Goal: Information Seeking & Learning: Learn about a topic

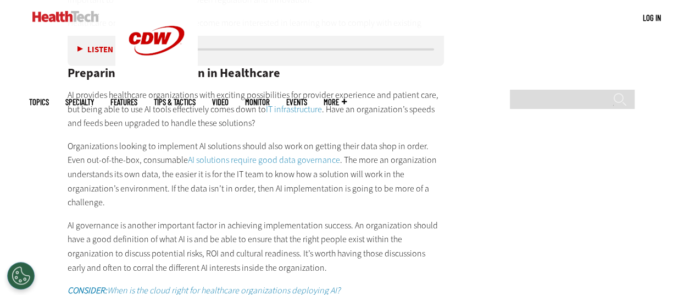
scroll to position [1693, 0]
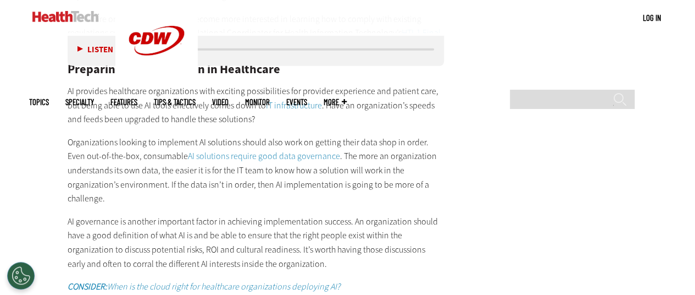
click at [412, 135] on p "Organizations looking to implement AI solutions should also work on getting the…" at bounding box center [256, 170] width 377 height 70
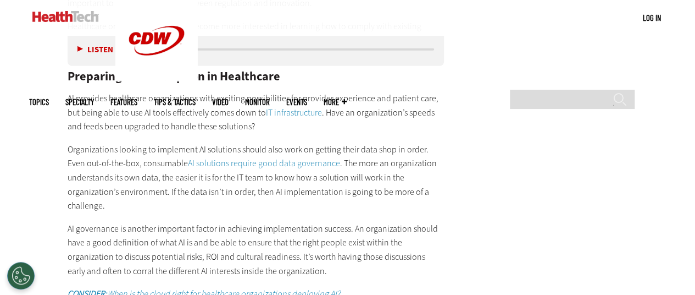
scroll to position [1685, 0]
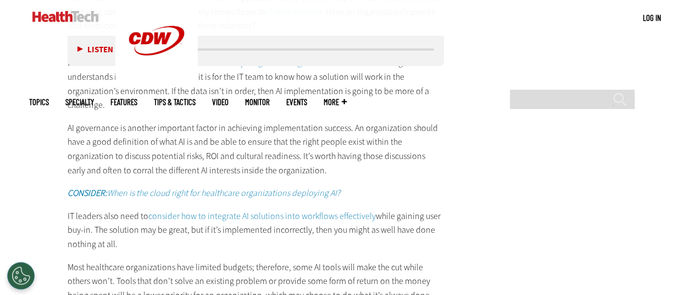
scroll to position [1851, 0]
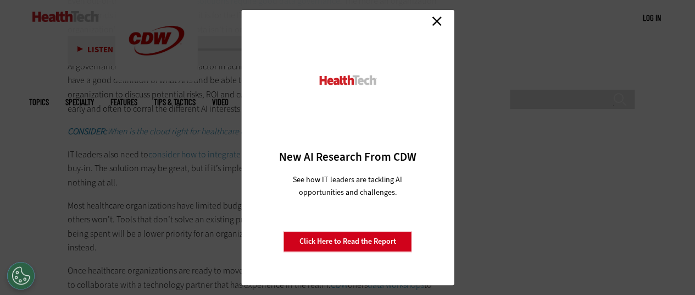
click at [437, 21] on link "Close" at bounding box center [437, 21] width 16 height 16
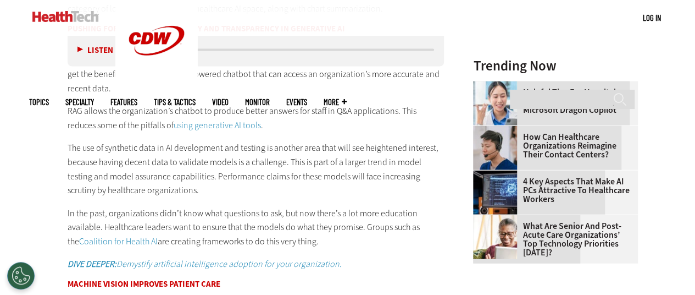
scroll to position [1198, 0]
drag, startPoint x: 336, startPoint y: 99, endPoint x: 290, endPoint y: 96, distance: 46.3
click at [302, 115] on p "RAG allows the organization’s chatbot to produce better answers for staff in Q&…" at bounding box center [256, 117] width 377 height 28
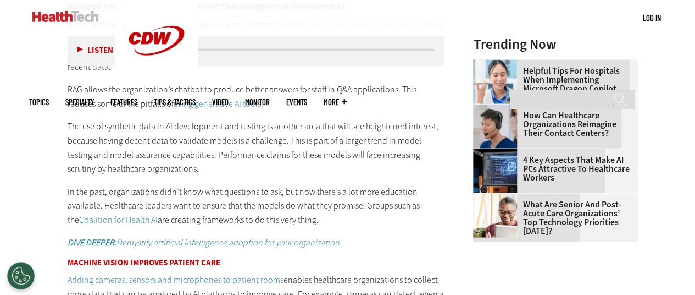
scroll to position [1235, 0]
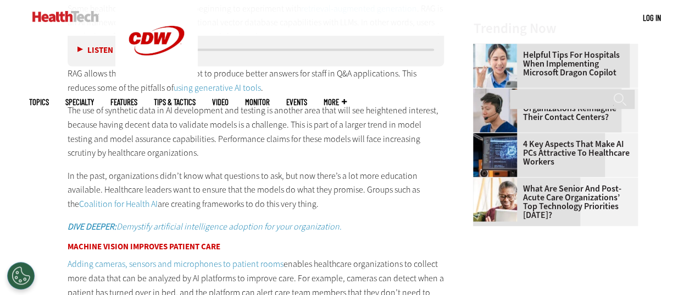
click at [298, 113] on p "The use of synthetic data in AI development and testing is another area that wi…" at bounding box center [256, 131] width 377 height 56
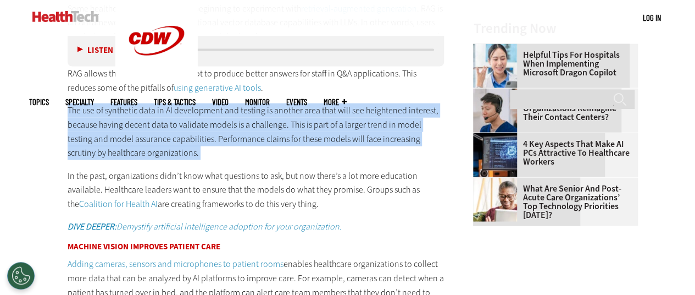
click at [298, 113] on p "The use of synthetic data in AI development and testing is another area that wi…" at bounding box center [256, 131] width 377 height 56
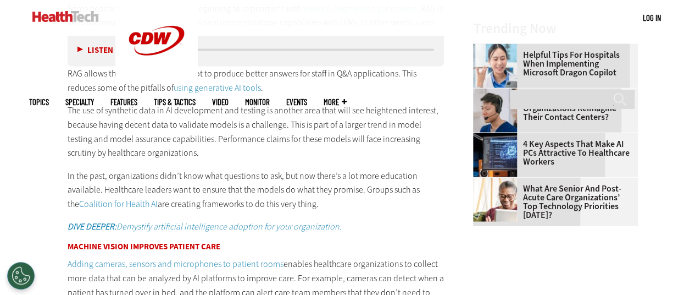
click at [304, 126] on p "The use of synthetic data in AI development and testing is another area that wi…" at bounding box center [256, 131] width 377 height 56
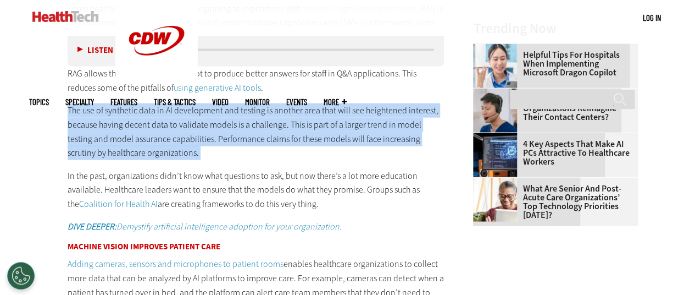
click at [304, 126] on p "The use of synthetic data in AI development and testing is another area that wi…" at bounding box center [256, 131] width 377 height 56
drag, startPoint x: 304, startPoint y: 126, endPoint x: 291, endPoint y: 121, distance: 13.4
click at [291, 121] on p "The use of synthetic data in AI development and testing is another area that wi…" at bounding box center [256, 131] width 377 height 56
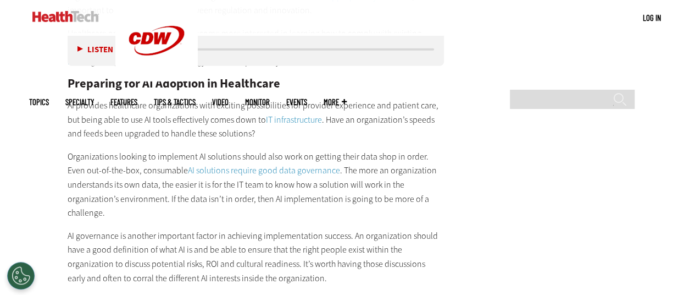
scroll to position [1682, 0]
click at [311, 181] on p "Organizations looking to implement AI solutions should also work on getting the…" at bounding box center [256, 184] width 377 height 70
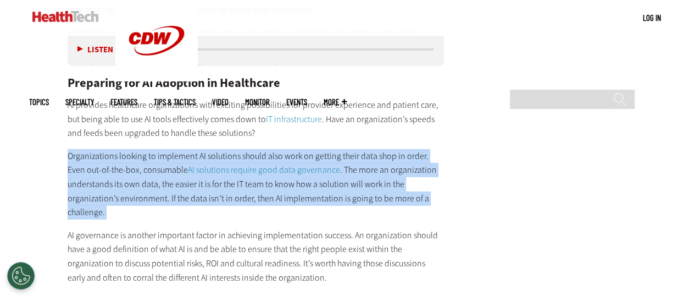
click at [311, 181] on p "Organizations looking to implement AI solutions should also work on getting the…" at bounding box center [256, 184] width 377 height 70
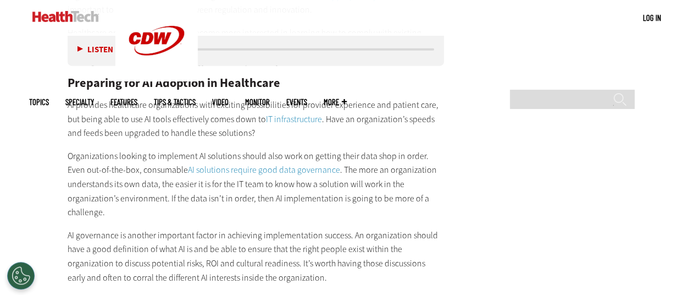
click at [334, 130] on p "AI provides healthcare organizations with exciting possibilities for provider e…" at bounding box center [256, 119] width 377 height 42
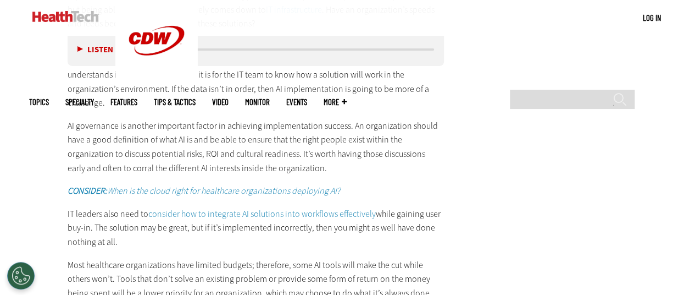
click at [320, 136] on p "AI governance is another important factor in achieving implementation success. …" at bounding box center [256, 147] width 377 height 56
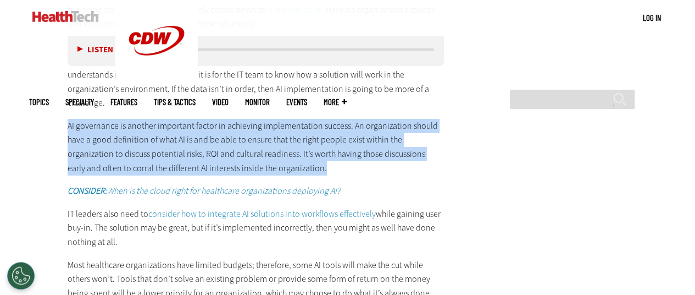
click at [320, 136] on p "AI governance is another important factor in achieving implementation success. …" at bounding box center [256, 147] width 377 height 56
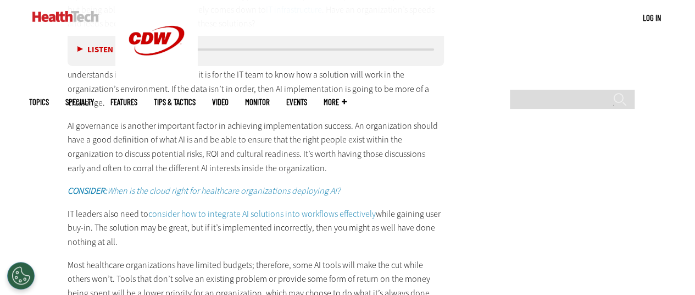
click at [336, 100] on p "Organizations looking to implement AI solutions should also work on getting the…" at bounding box center [256, 75] width 377 height 70
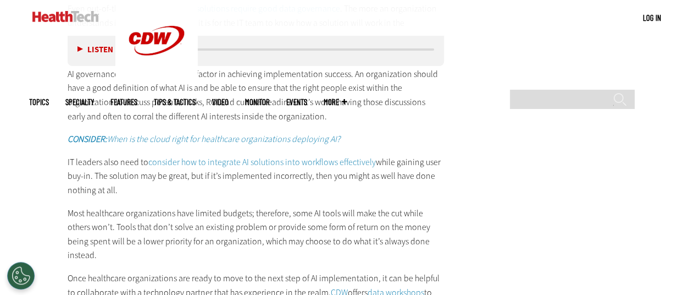
scroll to position [1898, 0]
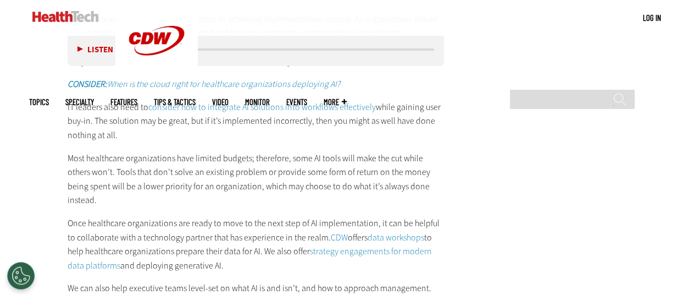
click at [335, 123] on p "IT leaders also need to consider how to integrate AI solutions into workflows e…" at bounding box center [256, 121] width 377 height 42
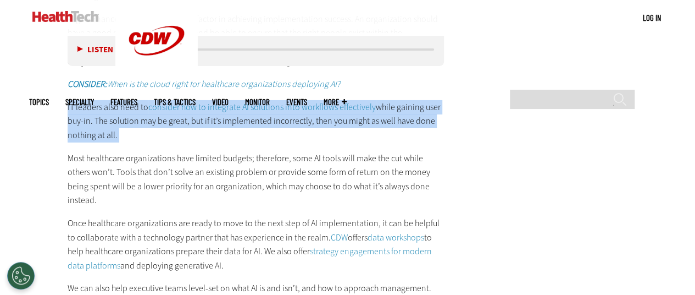
click at [335, 123] on p "IT leaders also need to consider how to integrate AI solutions into workflows e…" at bounding box center [256, 121] width 377 height 42
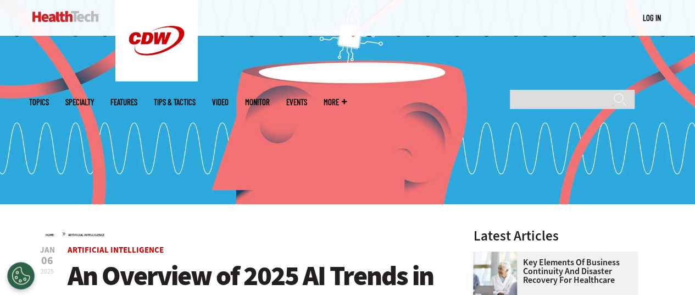
scroll to position [0, 0]
